Goal: Task Accomplishment & Management: Manage account settings

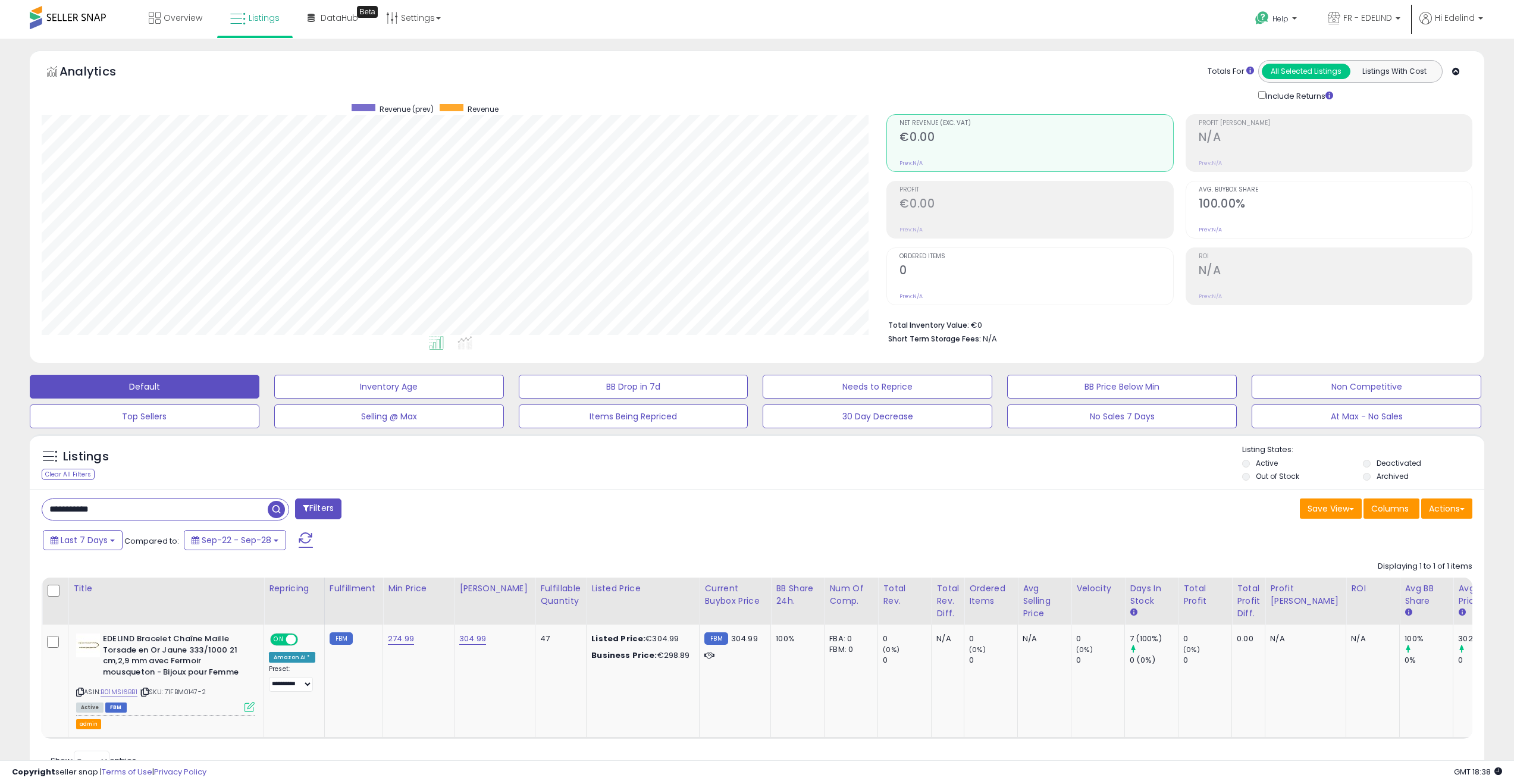
scroll to position [244, 846]
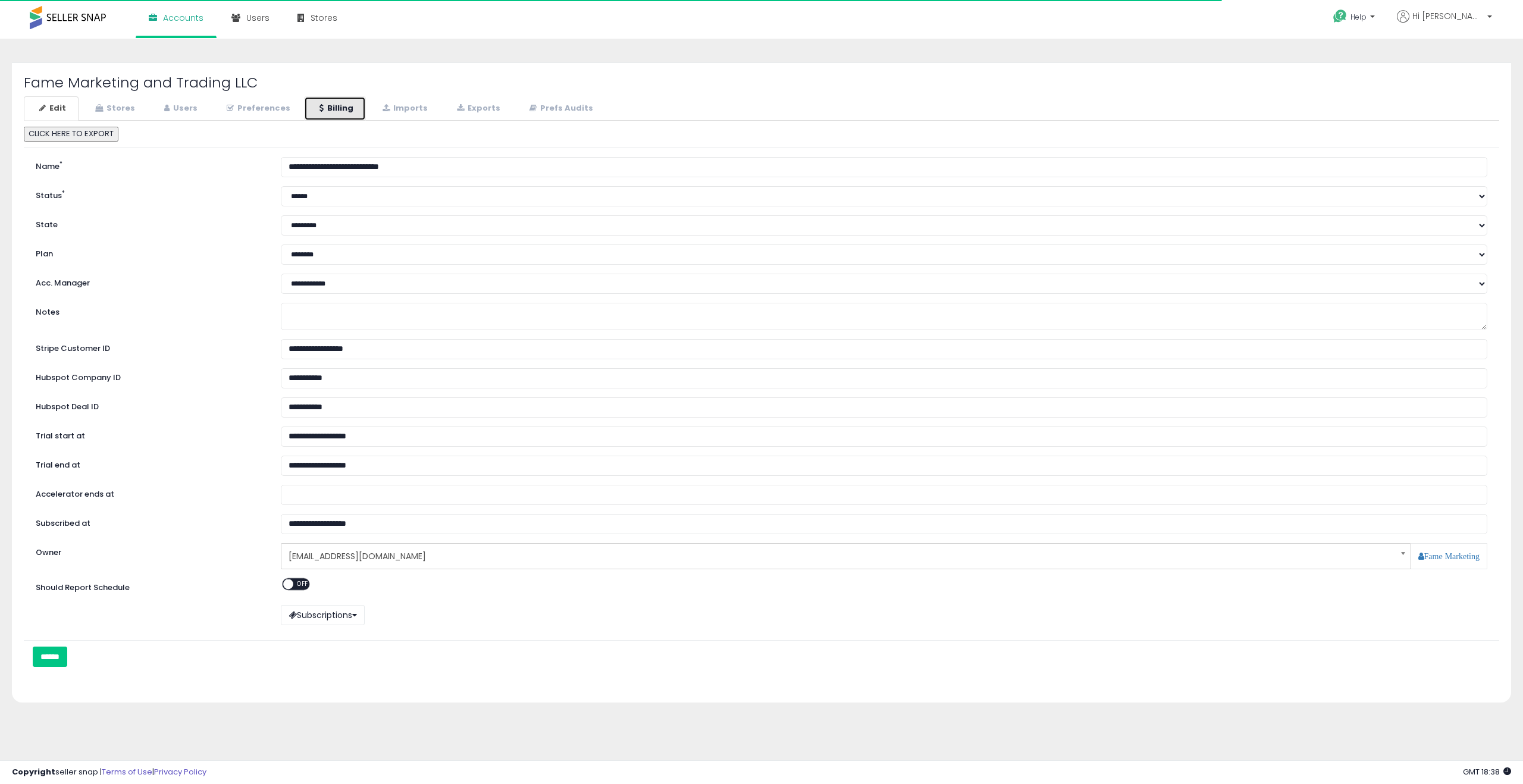
click at [340, 111] on link "Billing" at bounding box center [334, 108] width 61 height 24
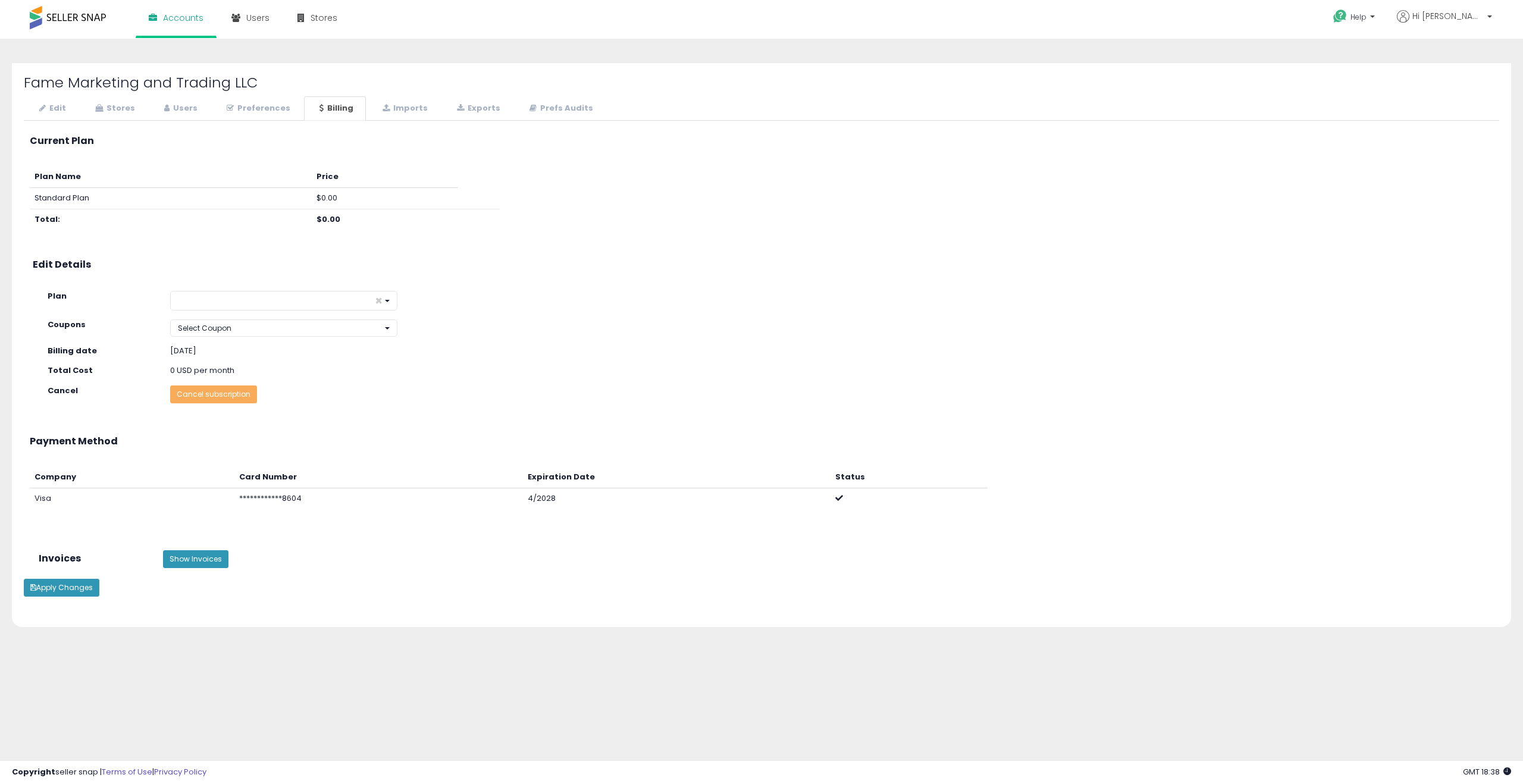
click at [534, 386] on div "Cancel Cancel subscription" at bounding box center [773, 395] width 1470 height 18
click at [262, 110] on link "Preferences" at bounding box center [257, 108] width 92 height 24
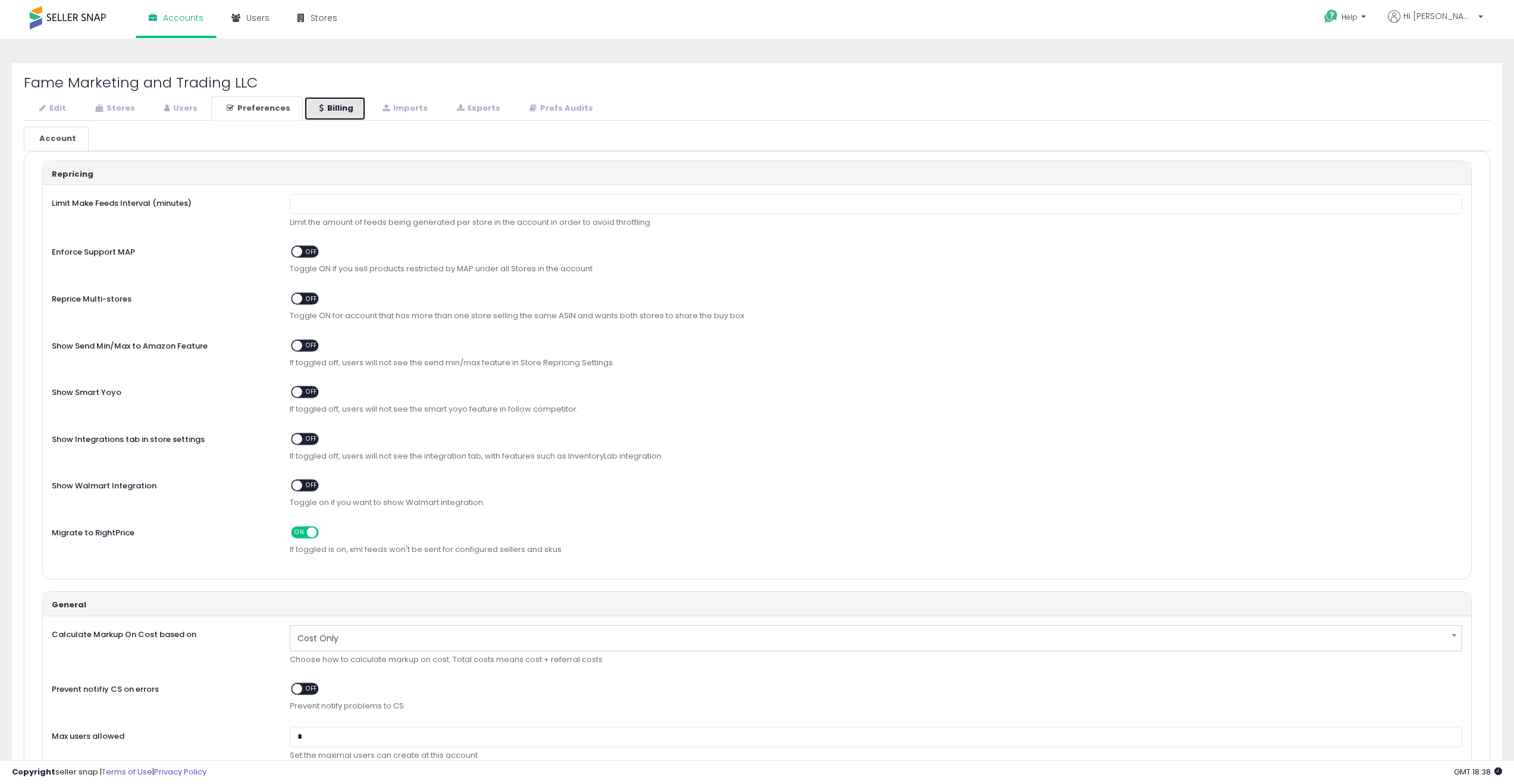
click at [320, 110] on link "Billing" at bounding box center [334, 108] width 61 height 24
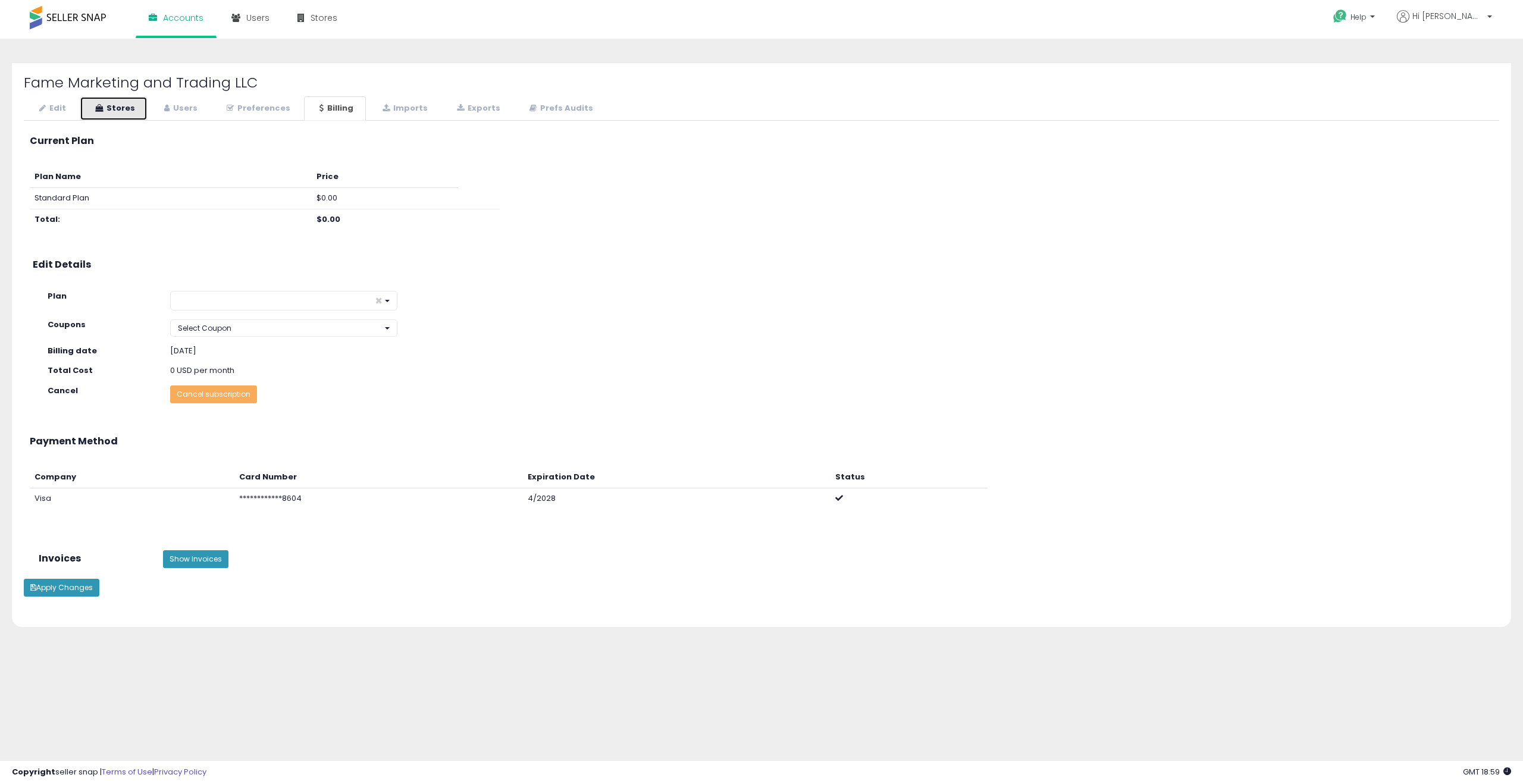
click at [131, 107] on link "Stores" at bounding box center [113, 108] width 68 height 24
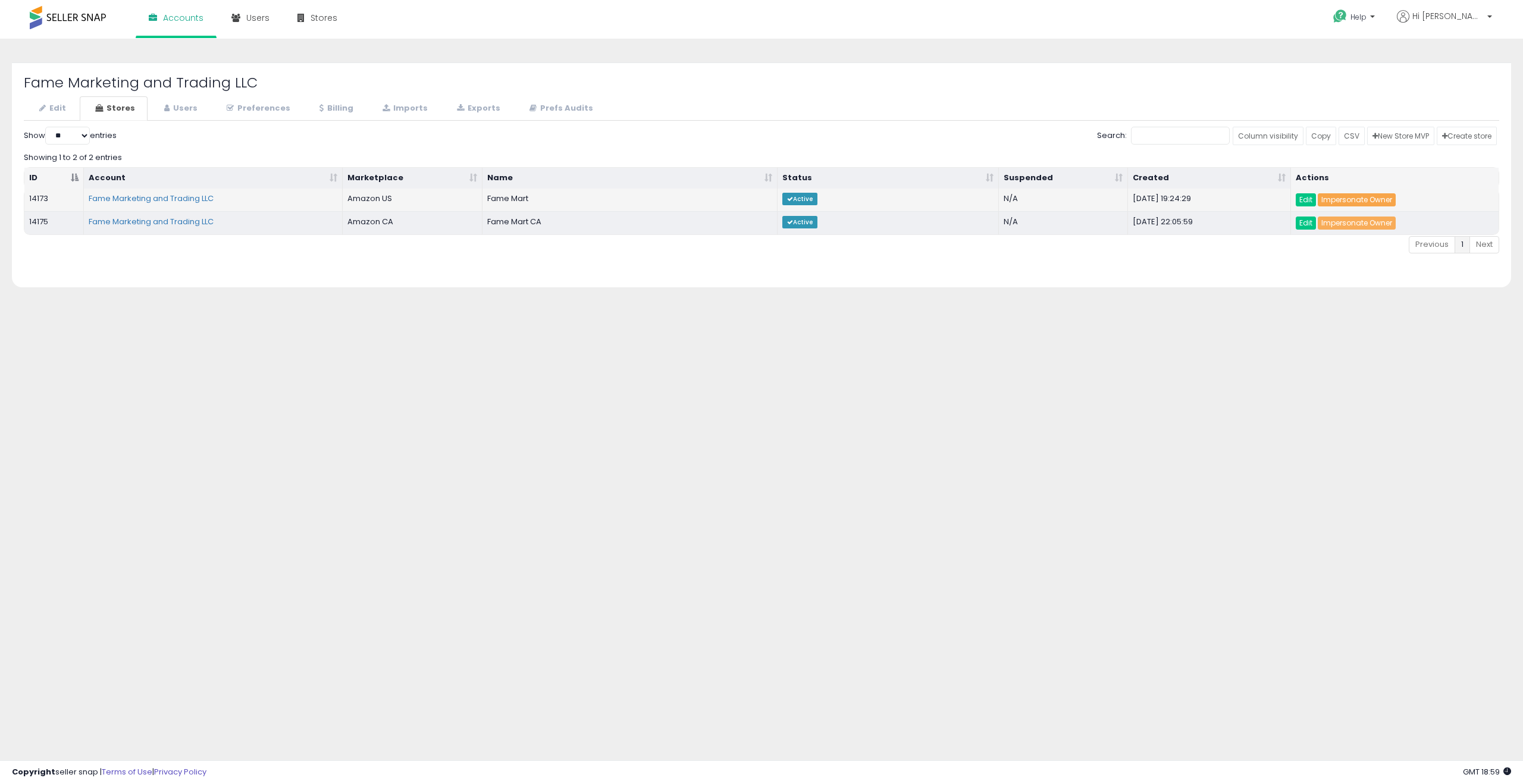
click at [1211, 198] on link "Impersonate Owner" at bounding box center [1356, 200] width 78 height 13
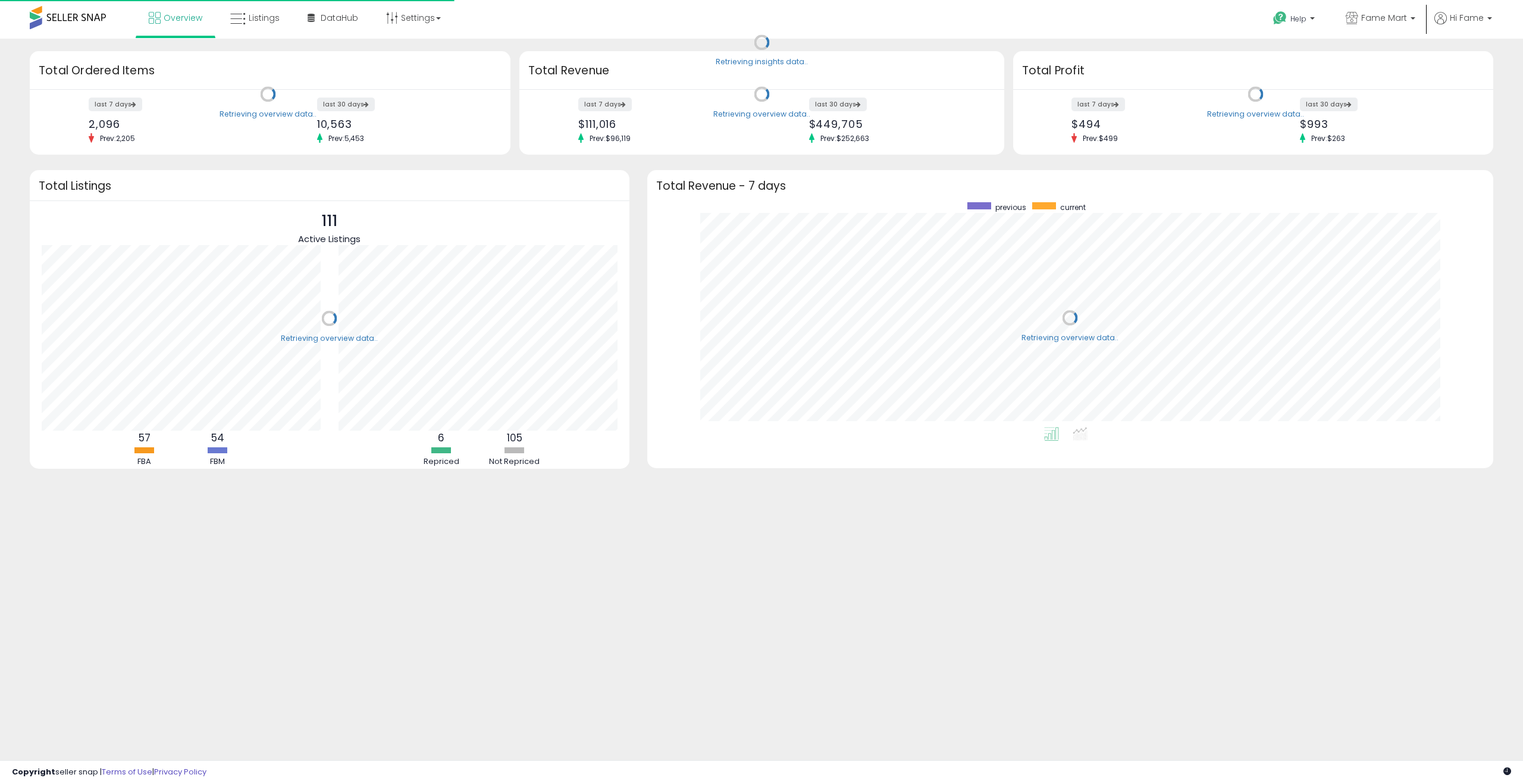
scroll to position [225, 823]
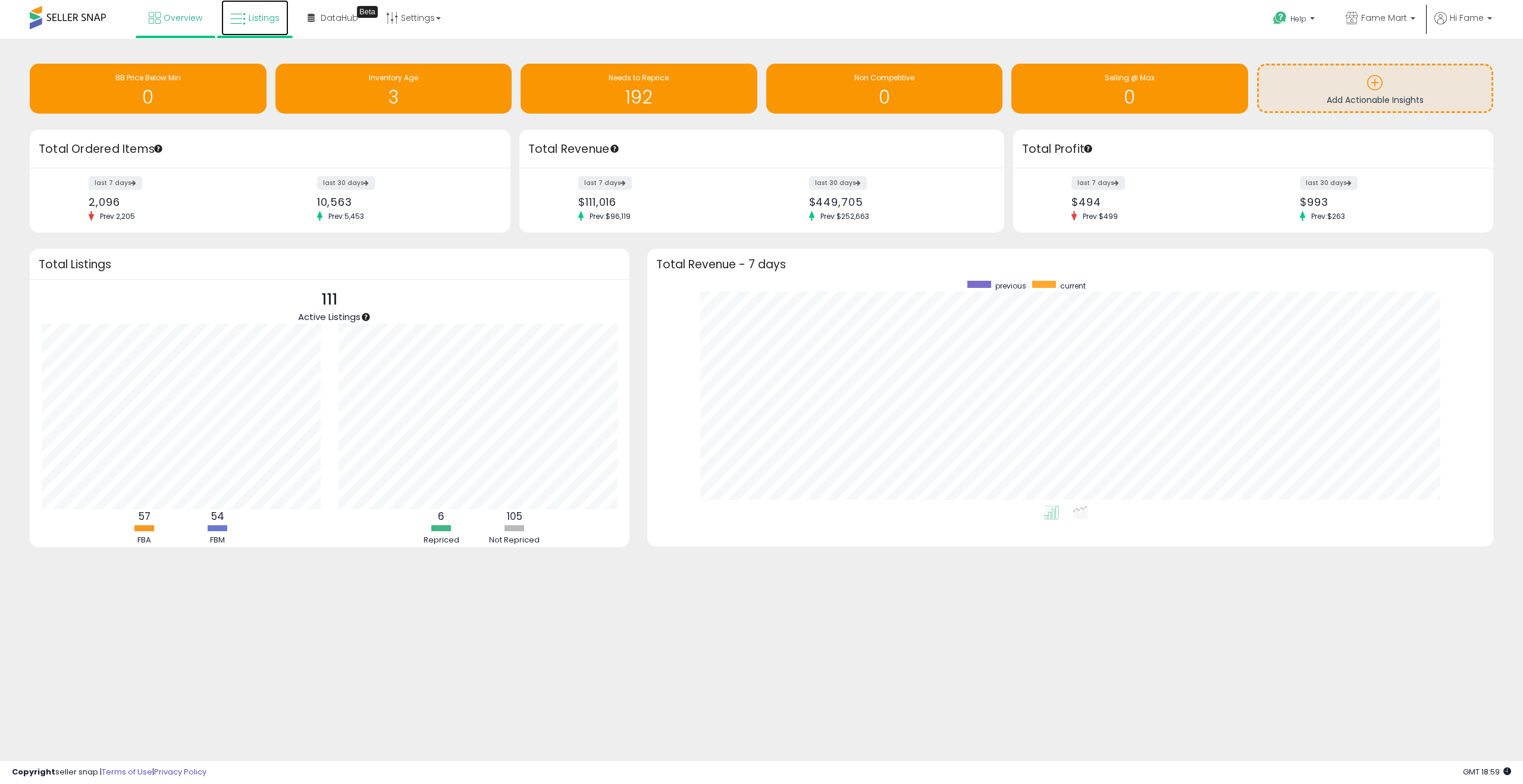
click at [266, 15] on span "Listings" at bounding box center [264, 17] width 31 height 12
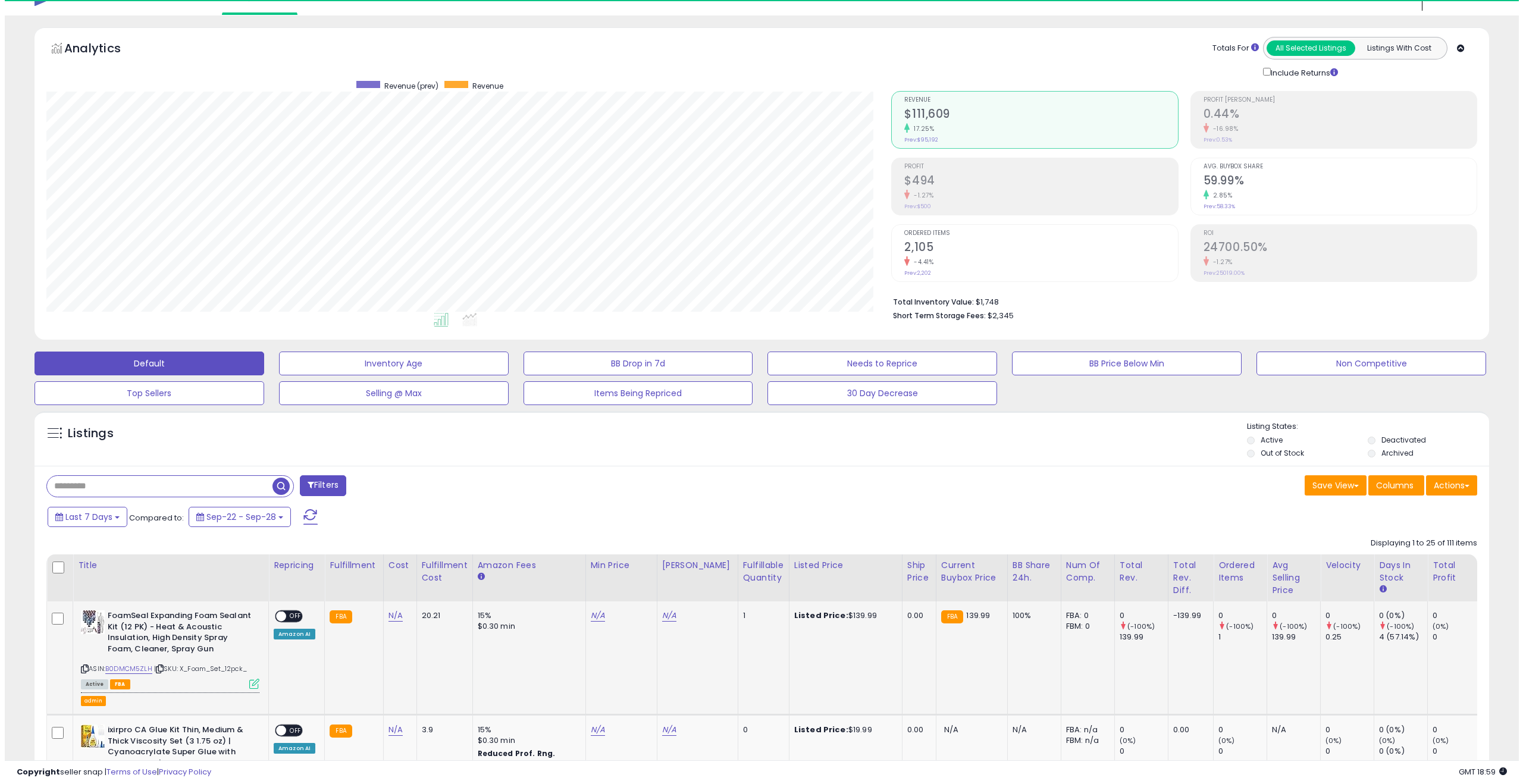
scroll to position [244, 846]
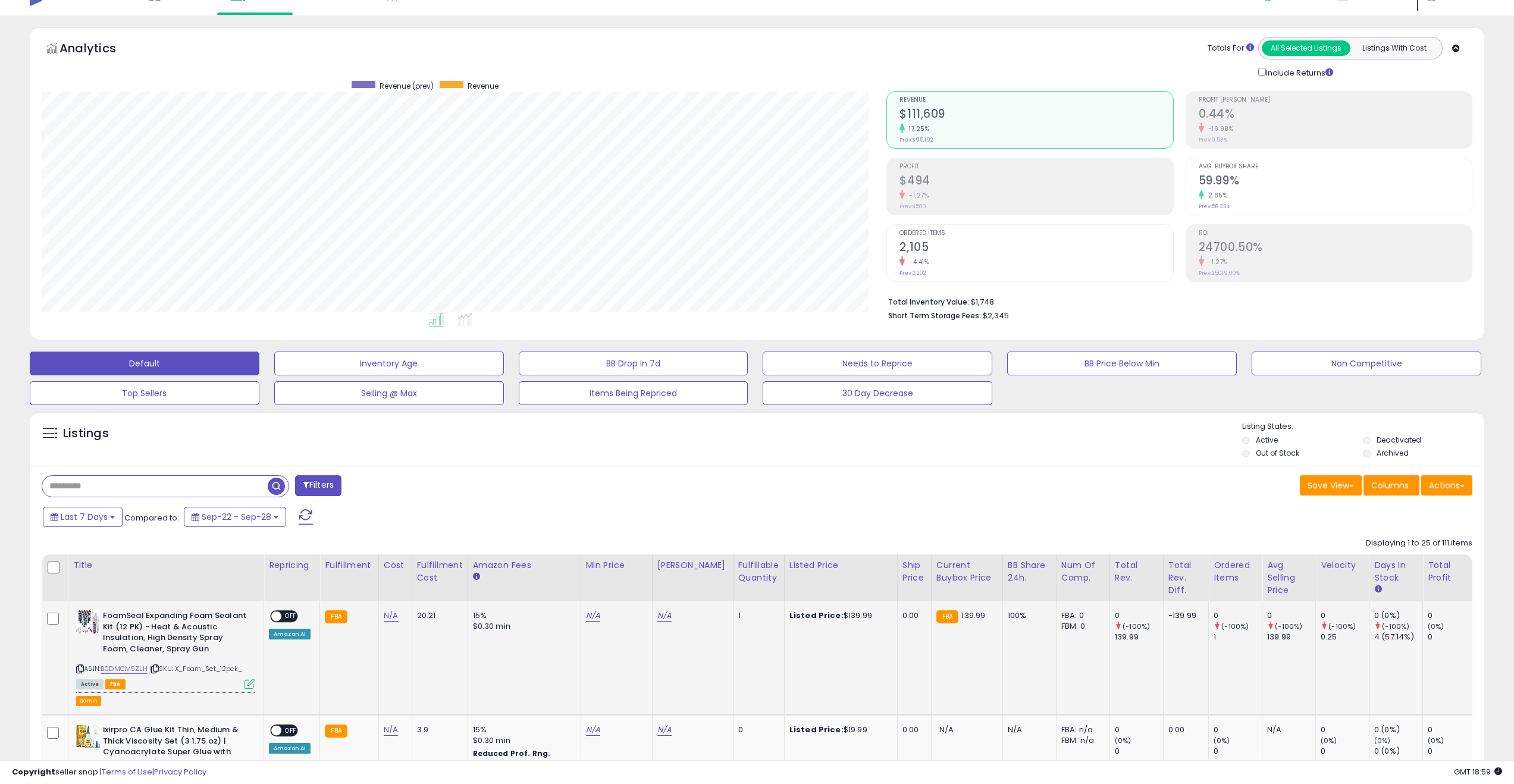
click at [248, 684] on icon at bounding box center [249, 683] width 10 height 10
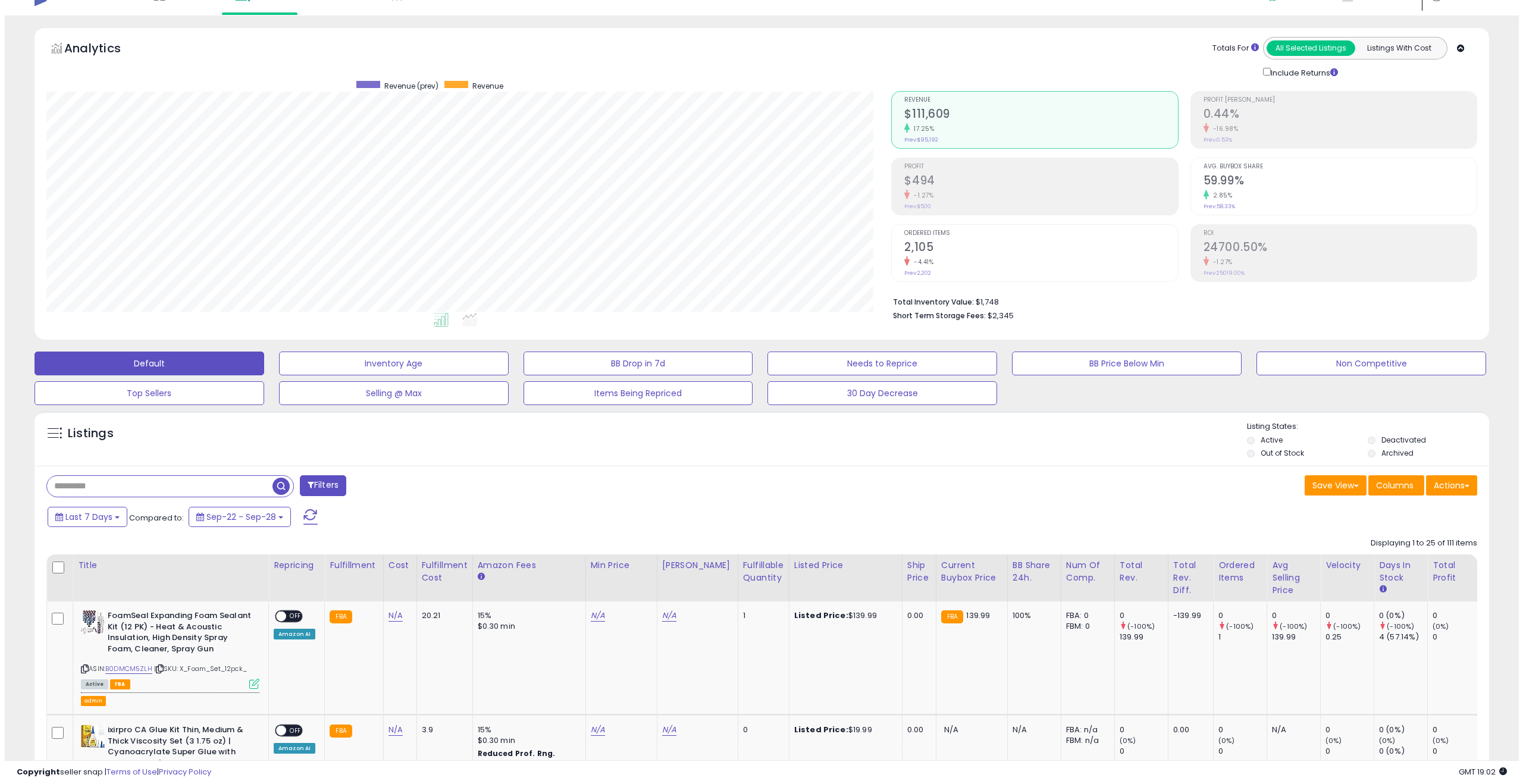
scroll to position [594676, 594246]
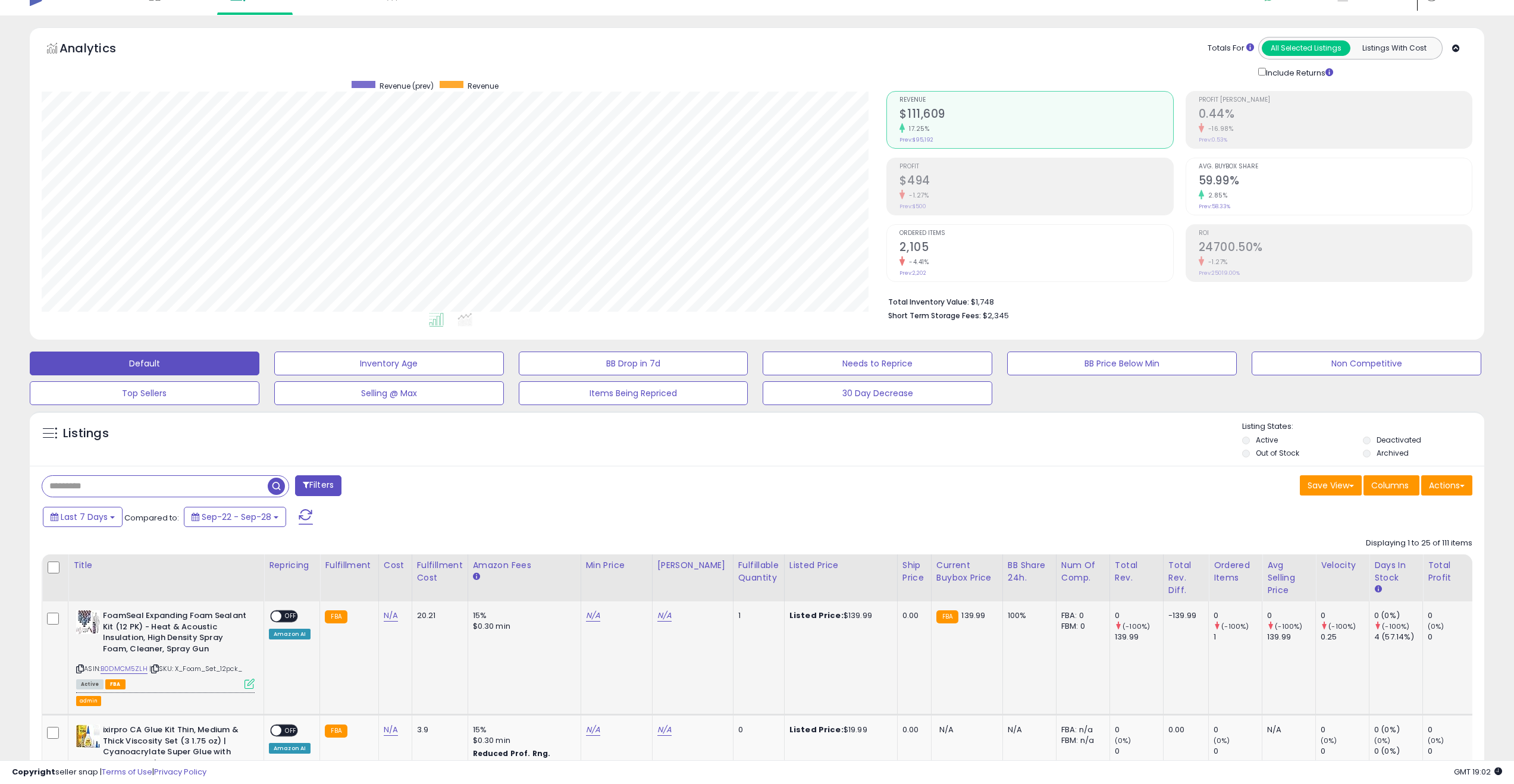
click at [248, 683] on icon at bounding box center [249, 683] width 10 height 10
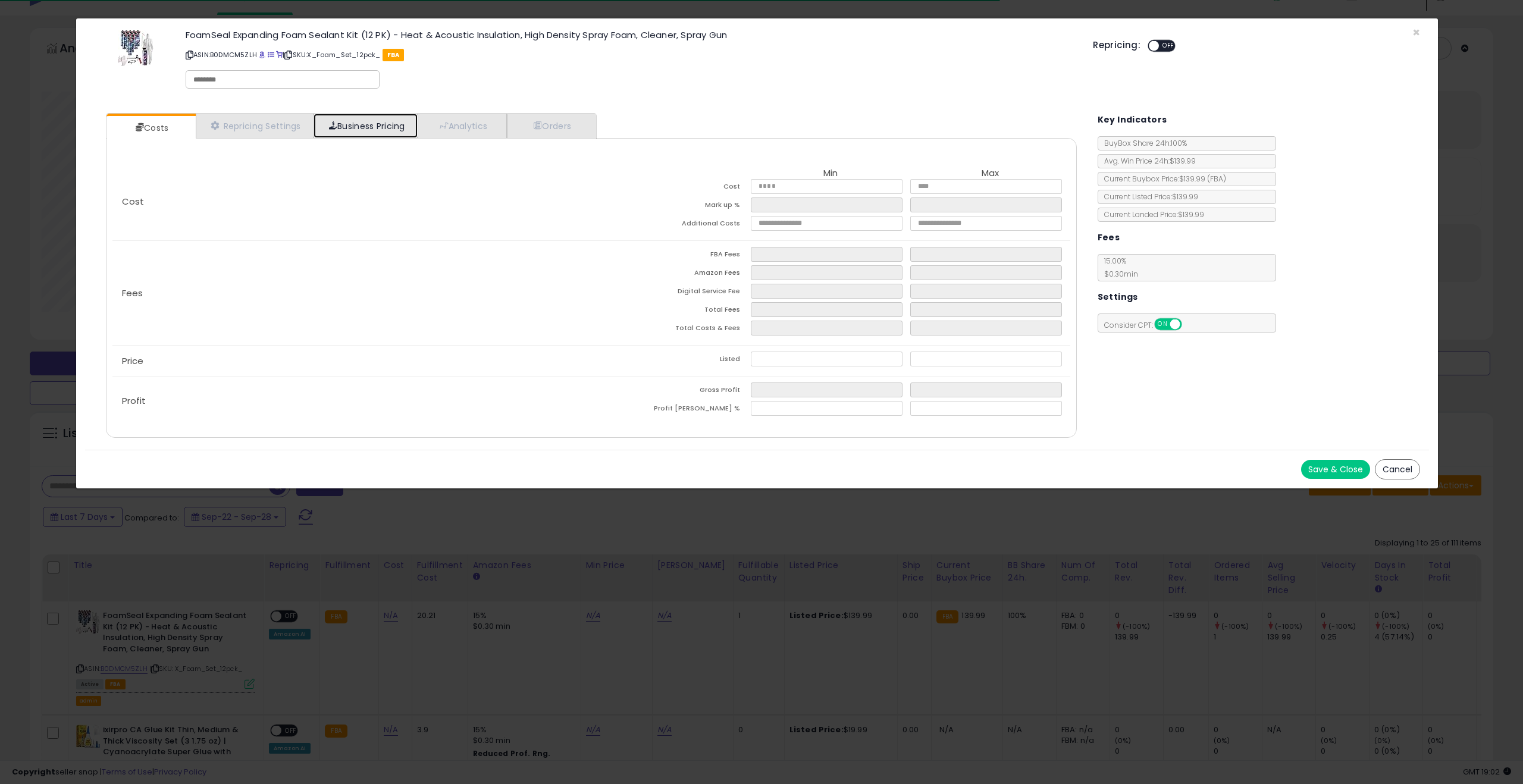
click at [364, 127] on link "Business Pricing" at bounding box center [365, 126] width 104 height 24
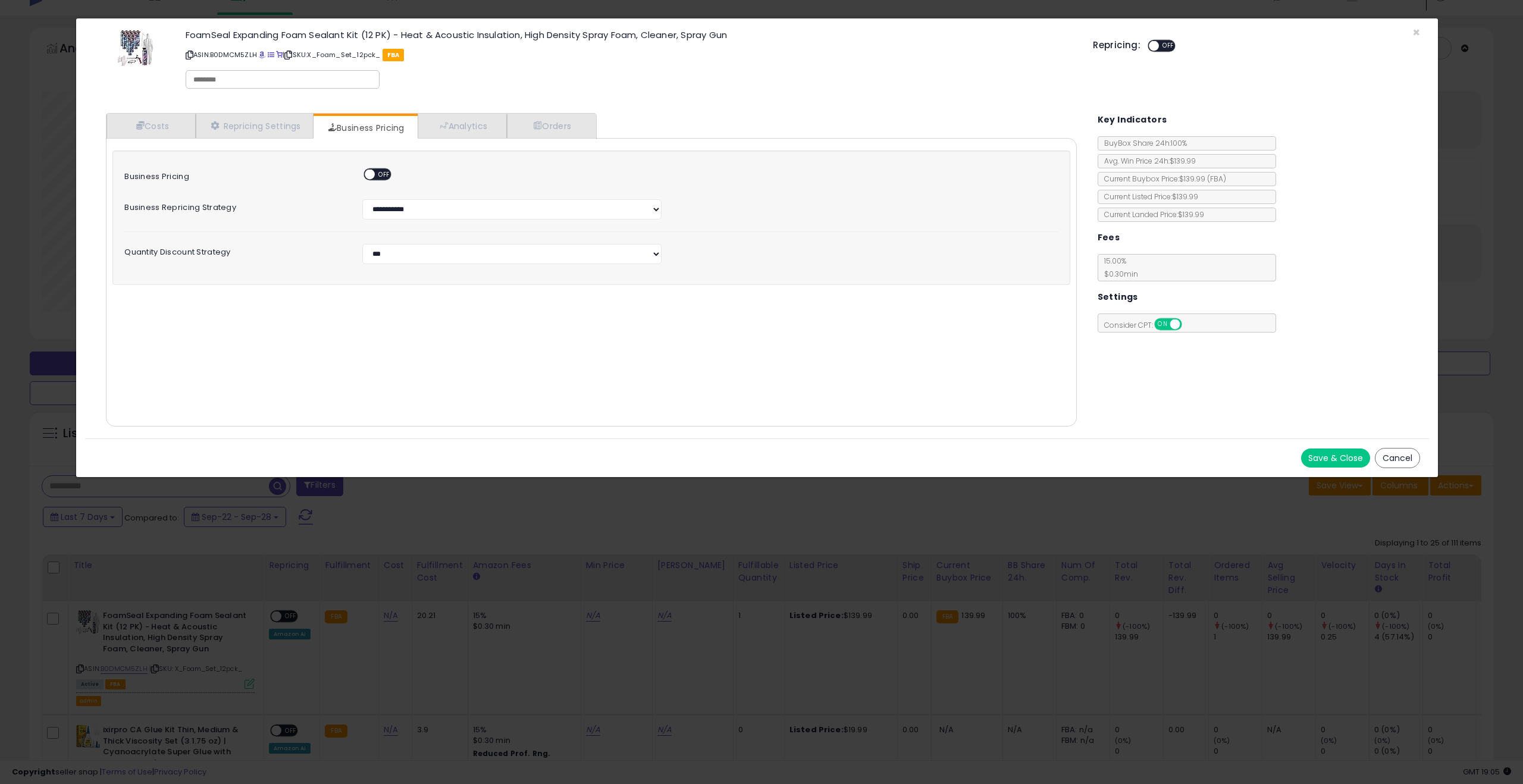
click at [1421, 38] on div "Repricing: ON OFF" at bounding box center [1261, 46] width 336 height 17
click at [1419, 36] on div "Repricing: ON OFF" at bounding box center [1257, 44] width 327 height 17
click at [1416, 33] on span "×" at bounding box center [1416, 32] width 8 height 17
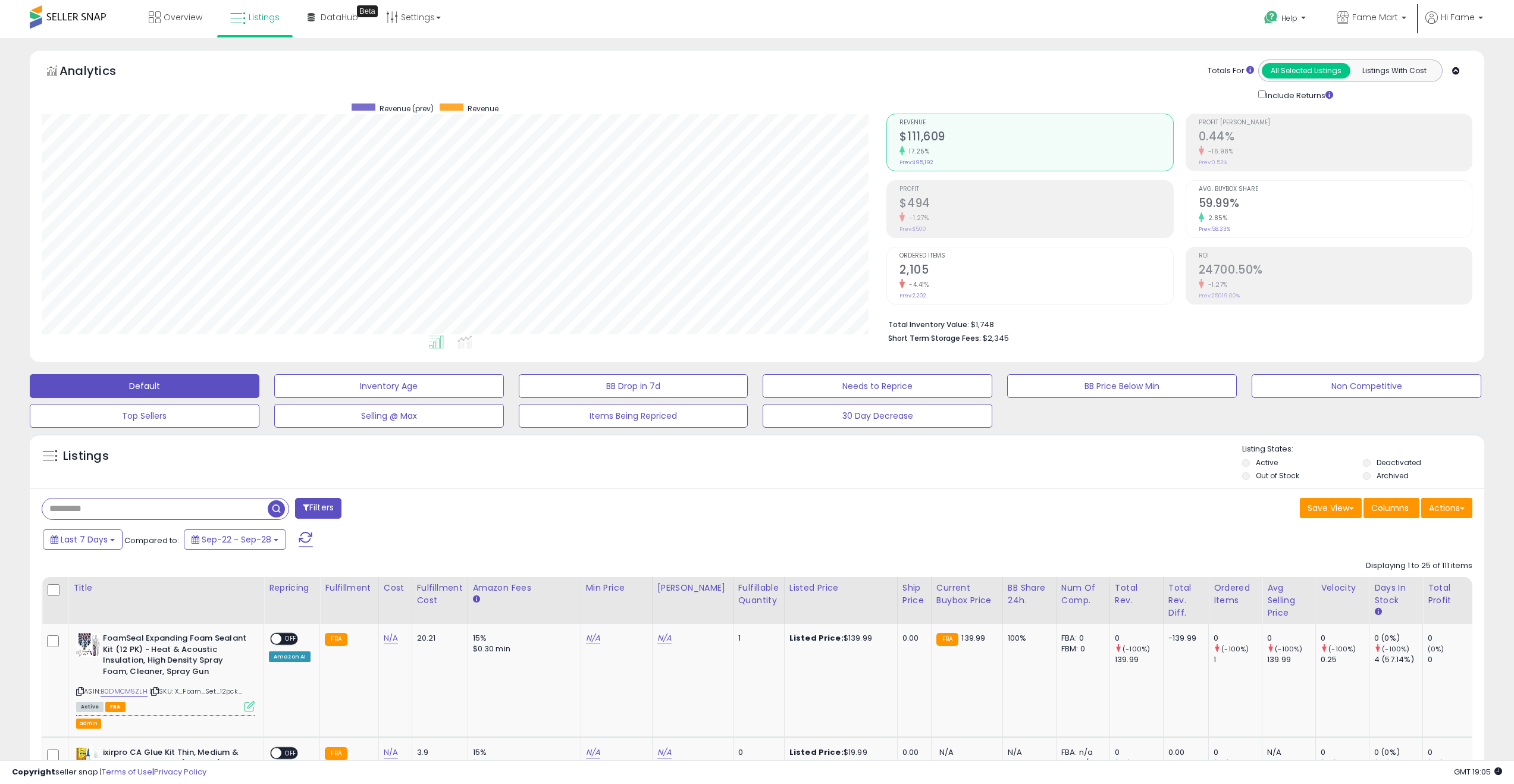
scroll to position [0, 0]
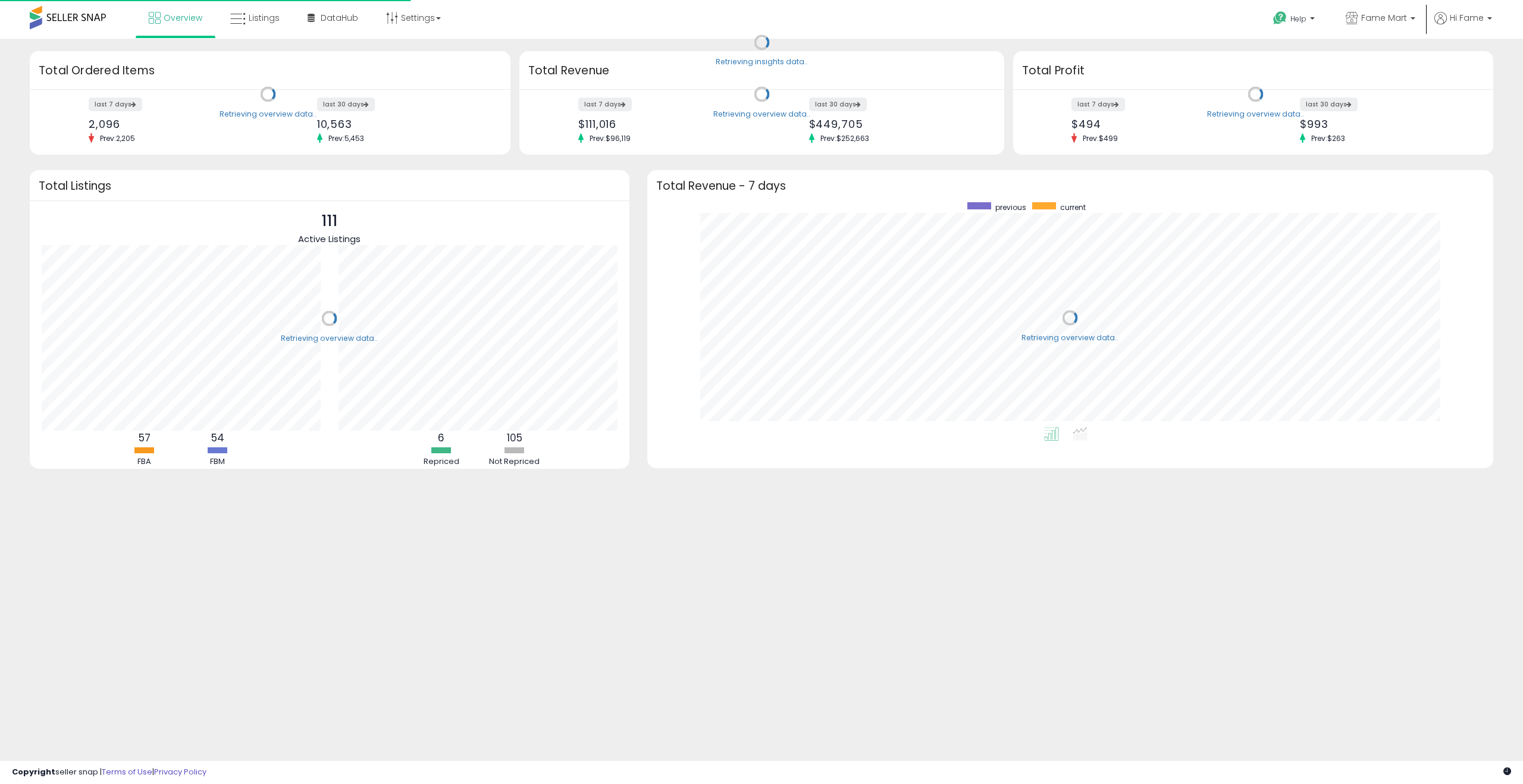
scroll to position [225, 823]
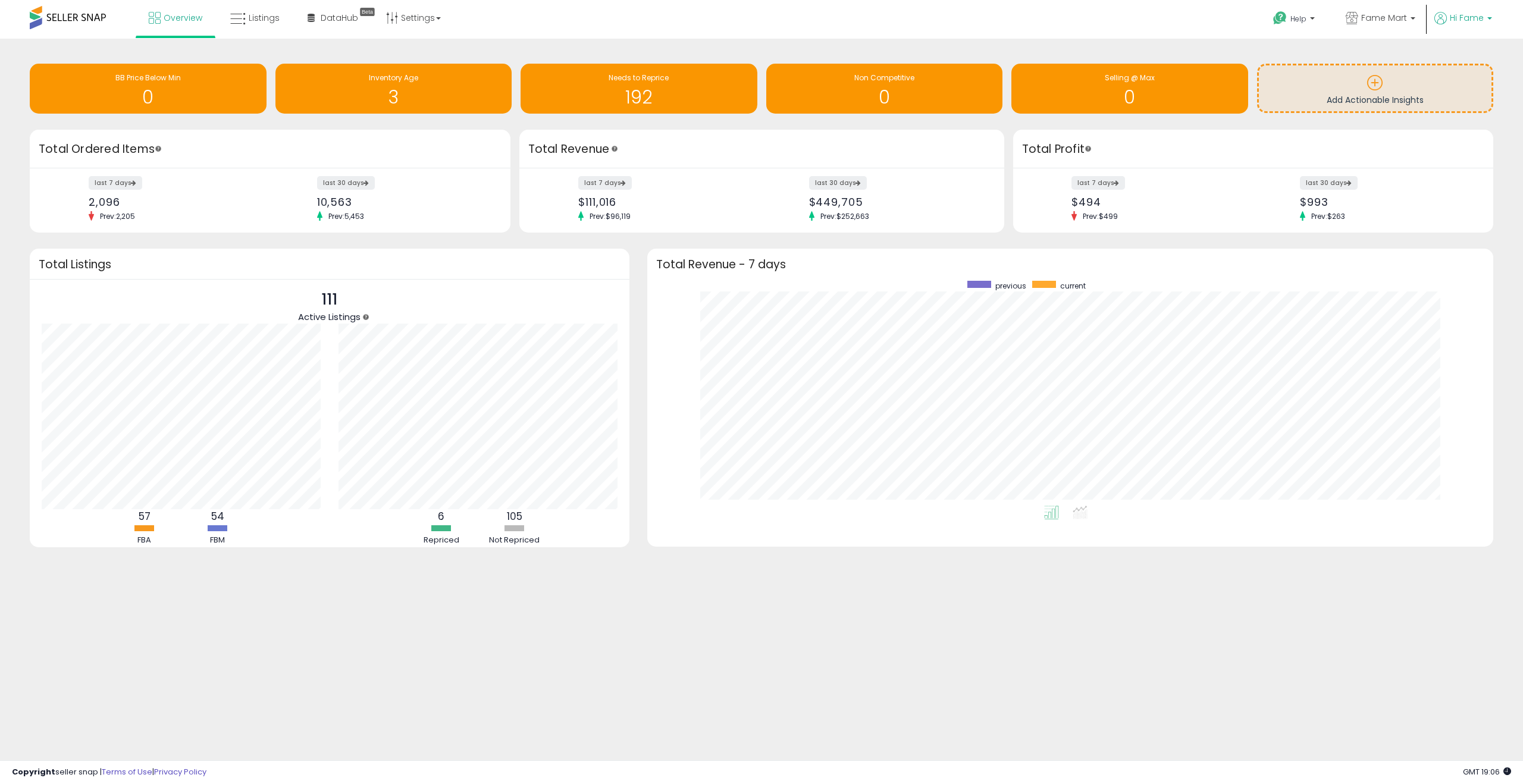
click at [1468, 28] on link "Hi Fame" at bounding box center [1463, 25] width 58 height 27
click at [1441, 127] on link "Stop impersonating" at bounding box center [1442, 126] width 78 height 12
